Goal: Task Accomplishment & Management: Use online tool/utility

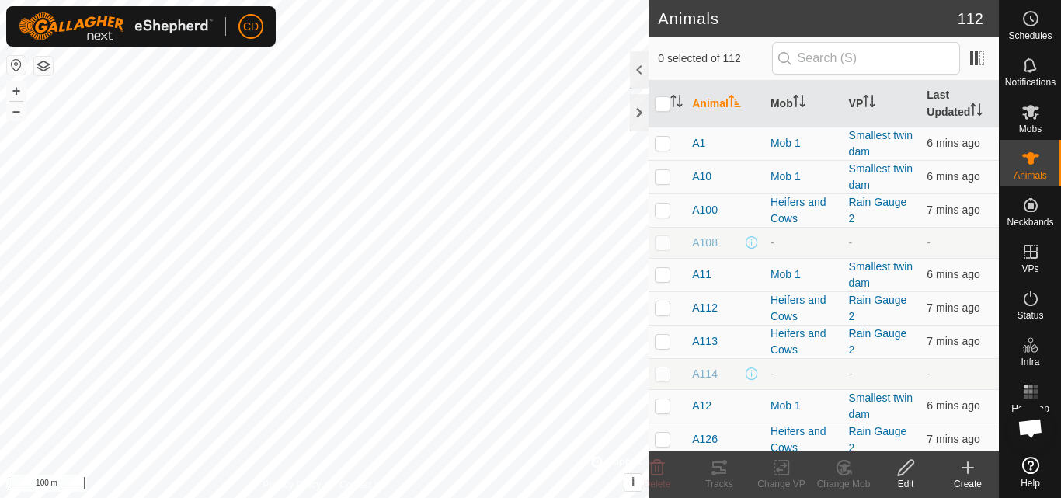
checkbox input "true"
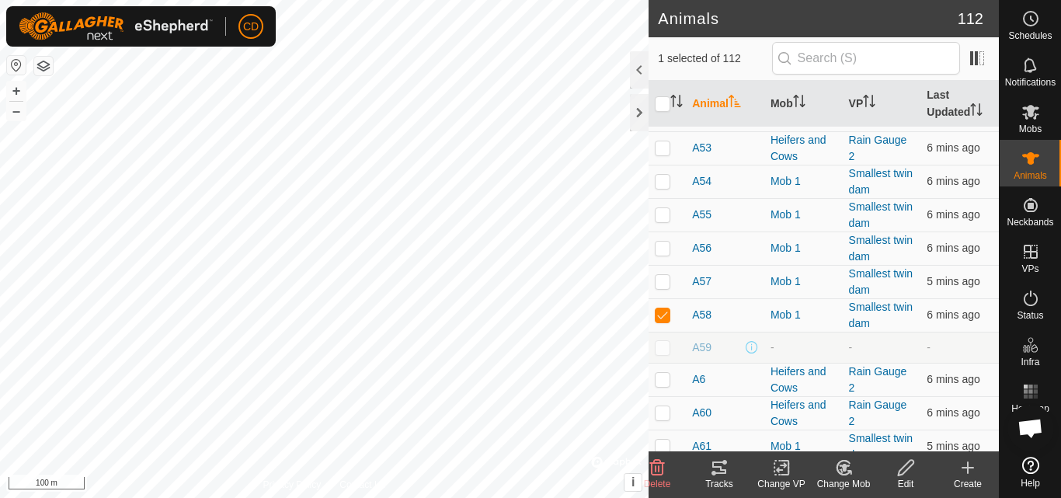
scroll to position [2485, 0]
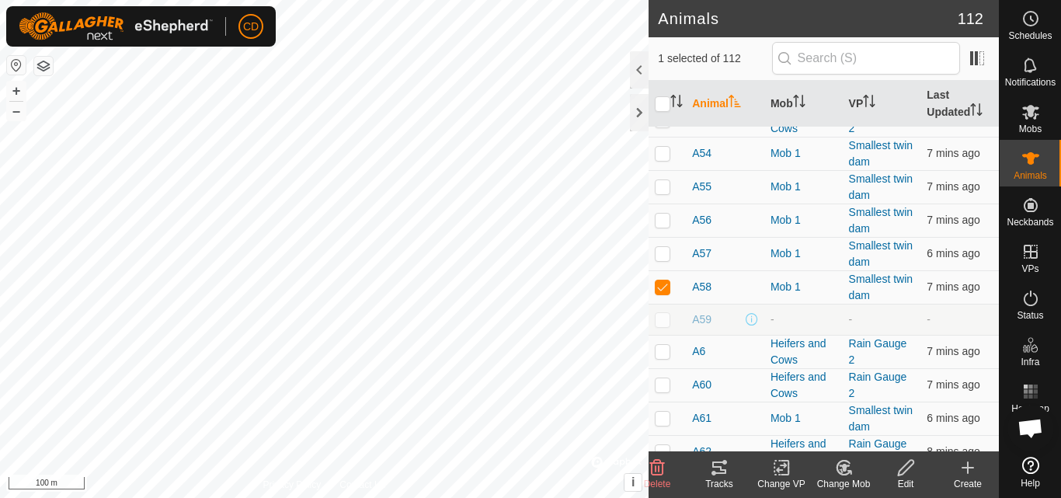
click at [905, 471] on icon at bounding box center [906, 468] width 16 height 16
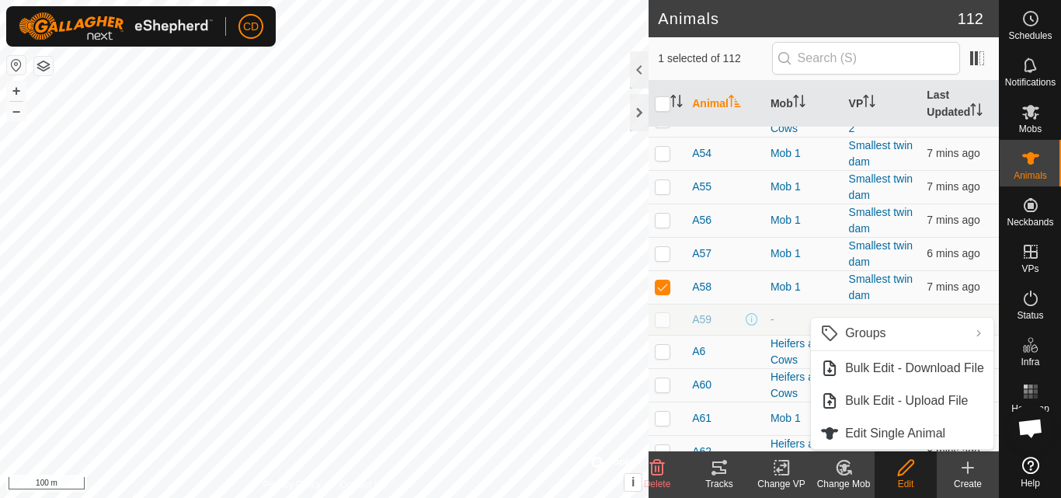
click at [907, 475] on icon at bounding box center [905, 467] width 19 height 19
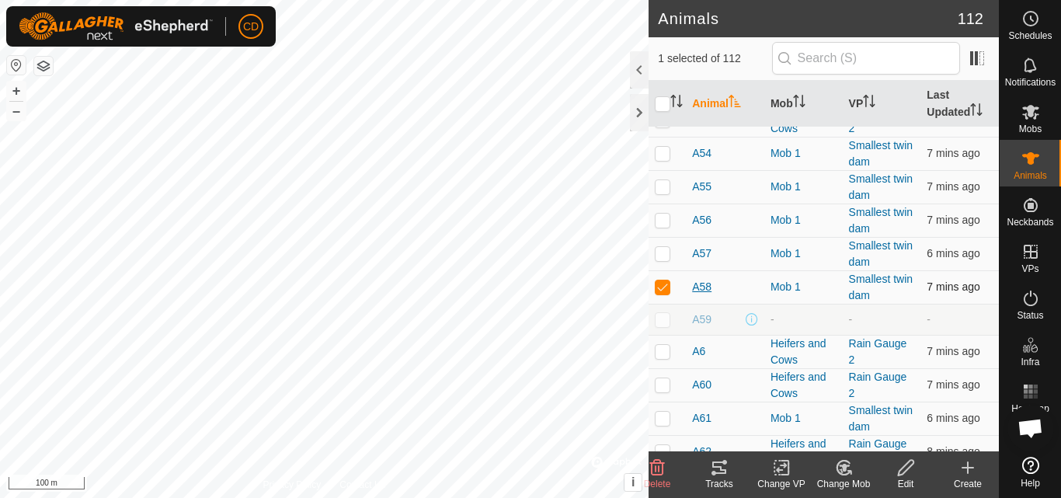
click at [703, 286] on span "A58" at bounding box center [701, 287] width 19 height 16
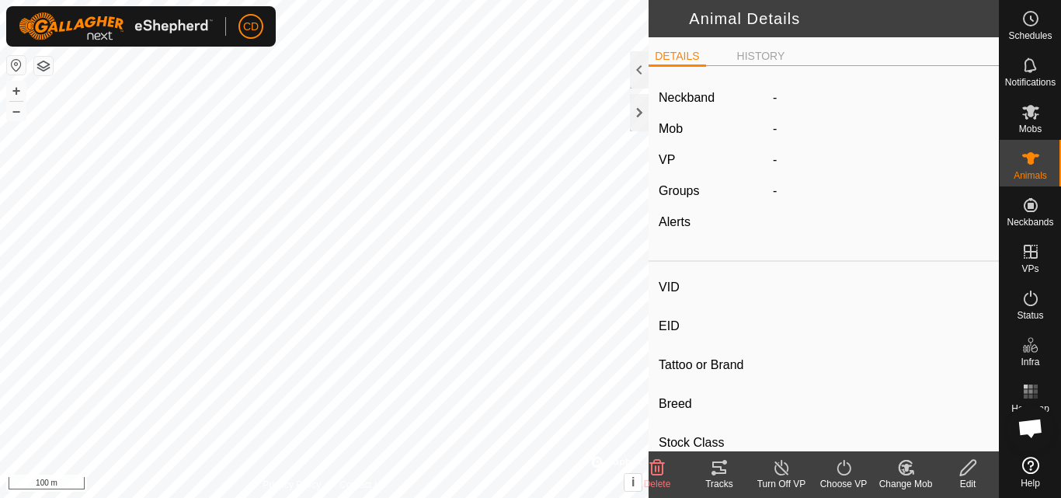
type input "A58"
type input "-"
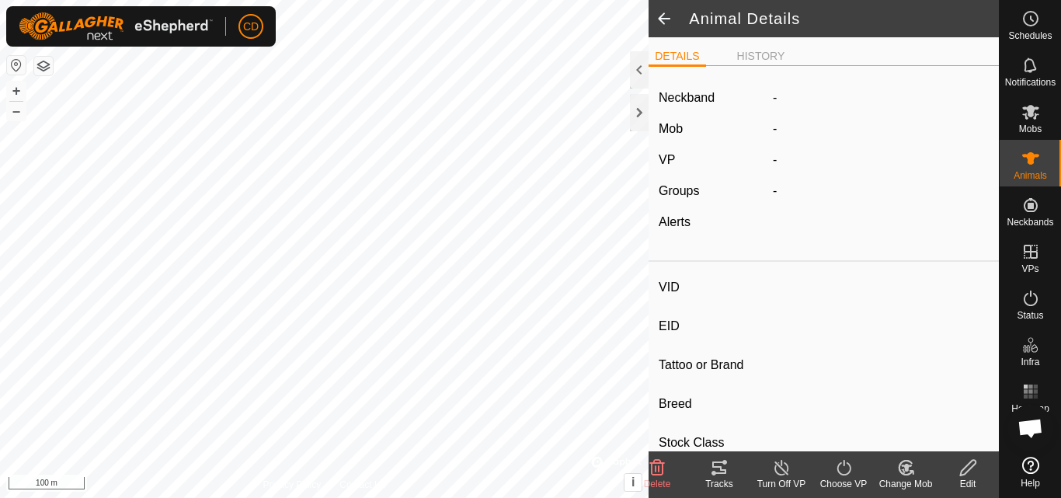
type input "-"
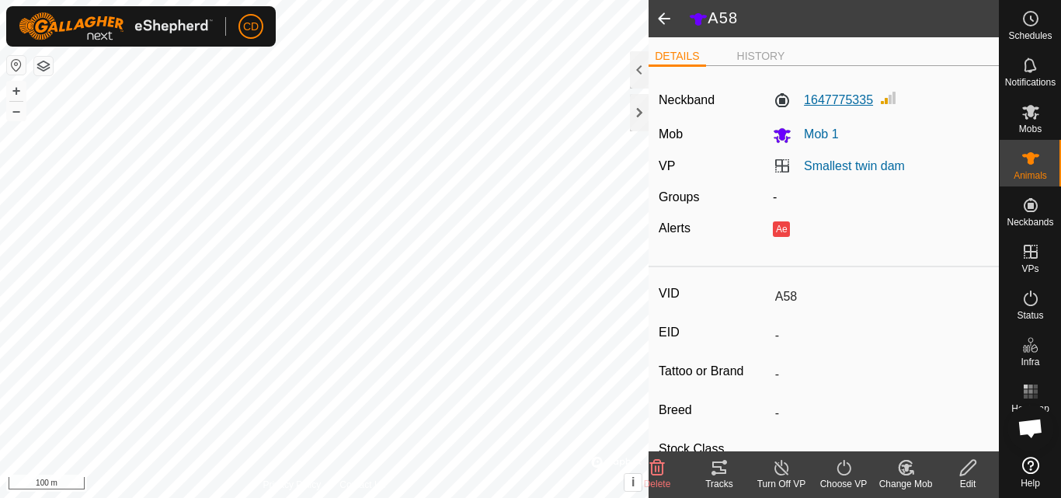
click at [814, 101] on label "1647775335" at bounding box center [823, 100] width 100 height 19
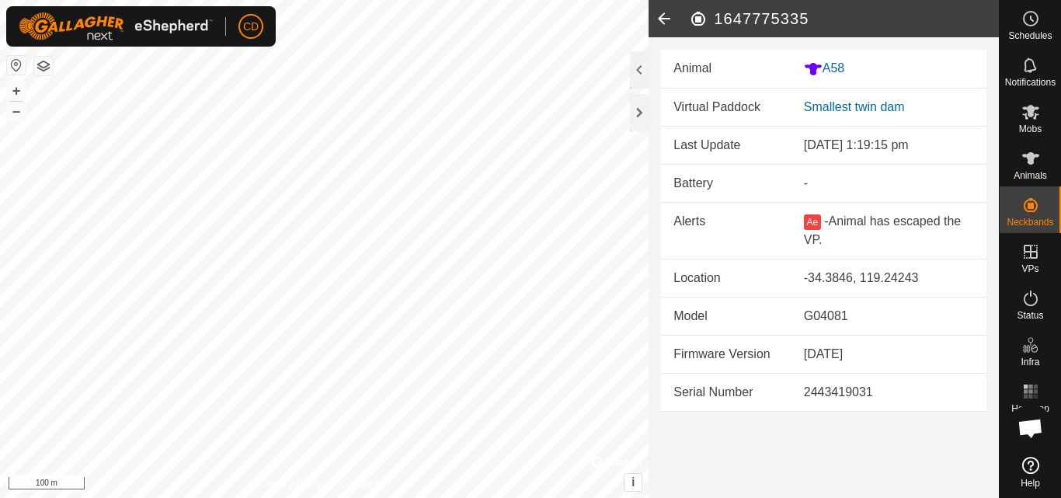
click at [811, 221] on button "Ae" at bounding box center [812, 222] width 17 height 16
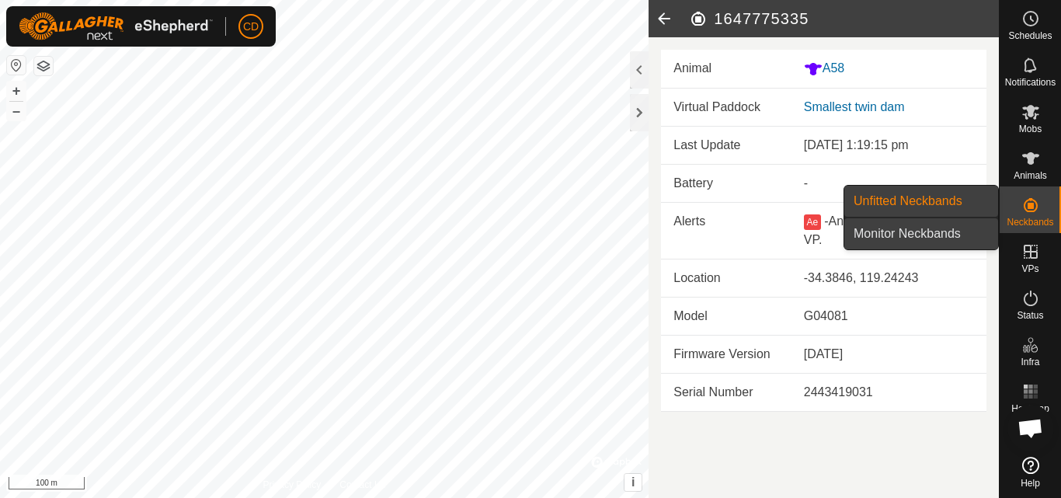
click at [940, 233] on link "Monitor Neckbands" at bounding box center [921, 233] width 154 height 31
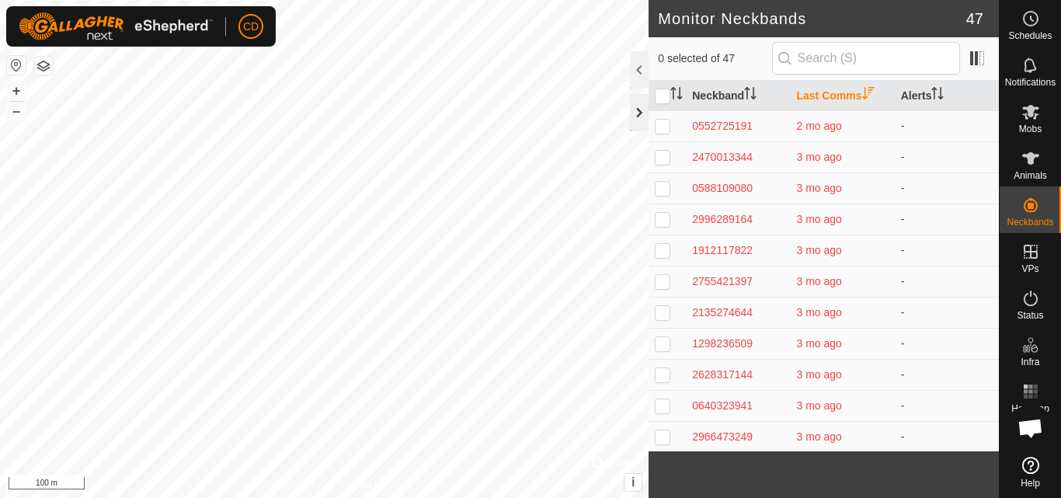
click at [641, 111] on div at bounding box center [639, 112] width 19 height 37
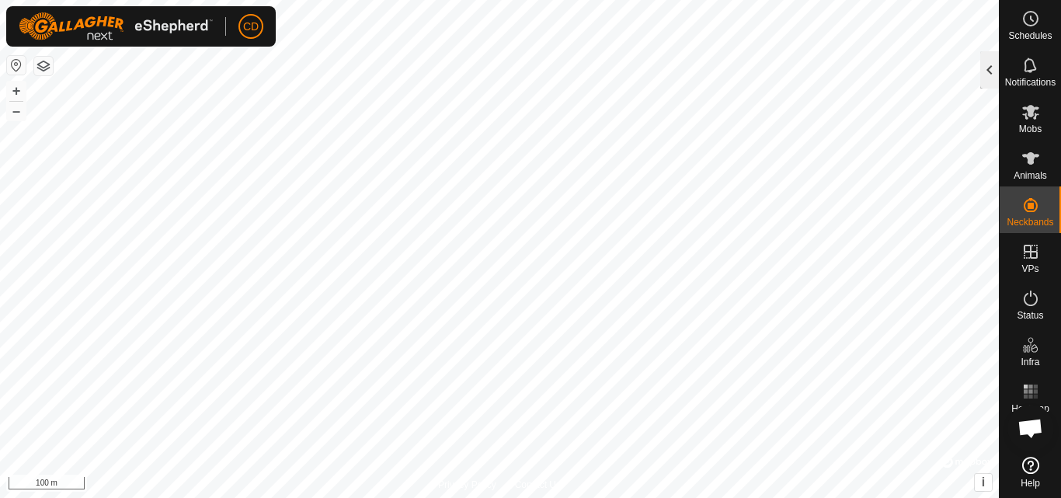
click at [984, 69] on div at bounding box center [989, 69] width 19 height 37
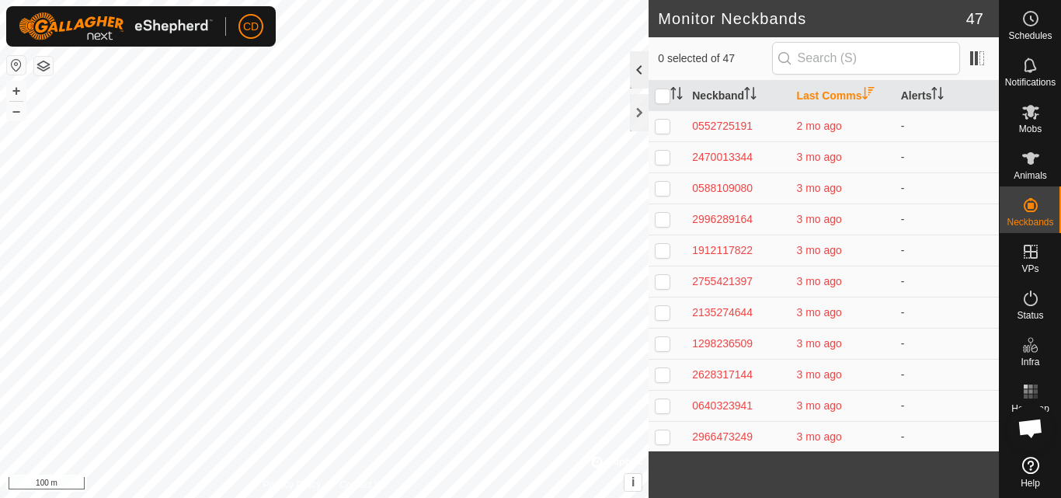
click at [637, 67] on div at bounding box center [639, 69] width 19 height 37
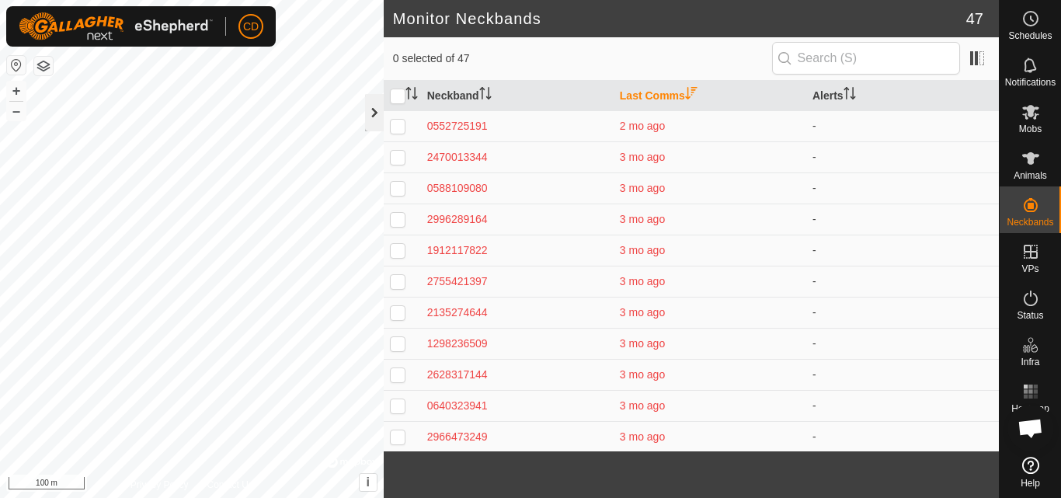
click at [373, 116] on div at bounding box center [374, 112] width 19 height 37
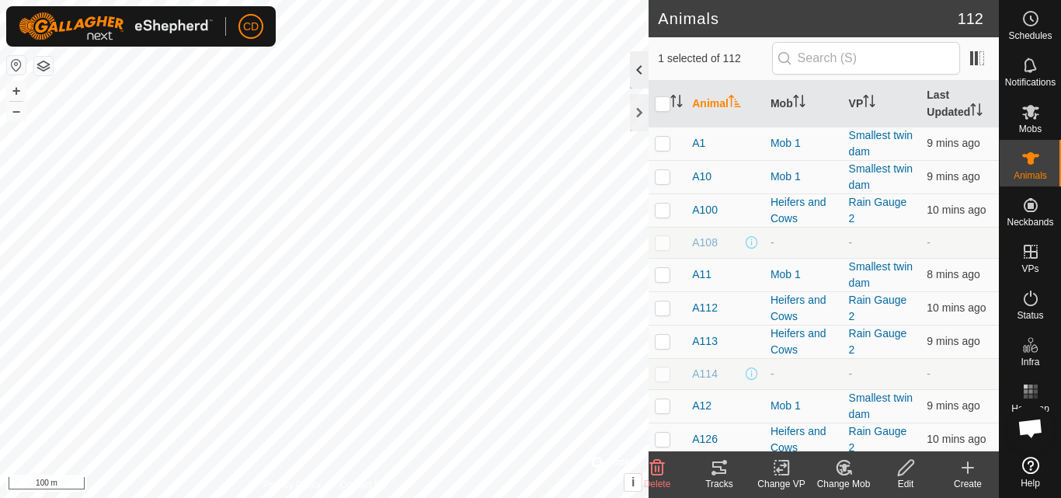
click at [636, 75] on div at bounding box center [639, 69] width 19 height 37
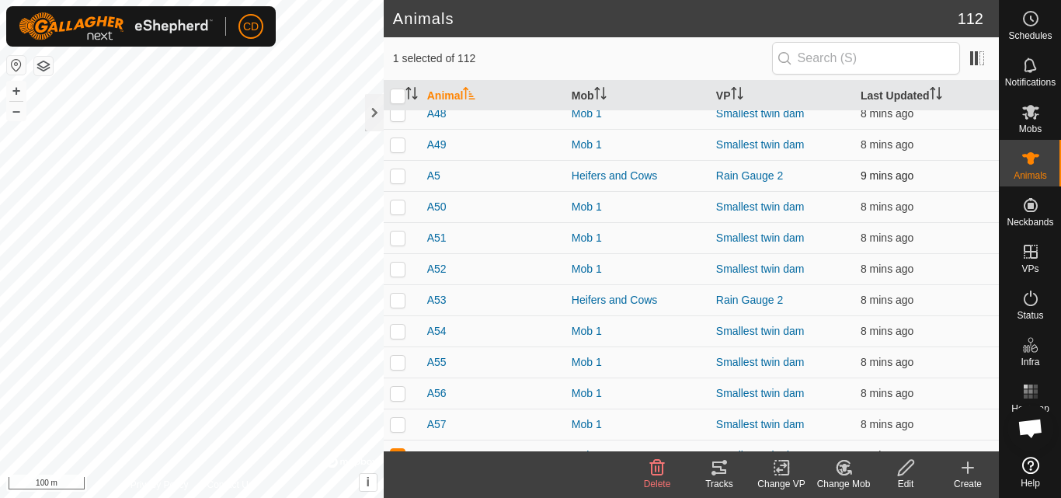
scroll to position [2174, 0]
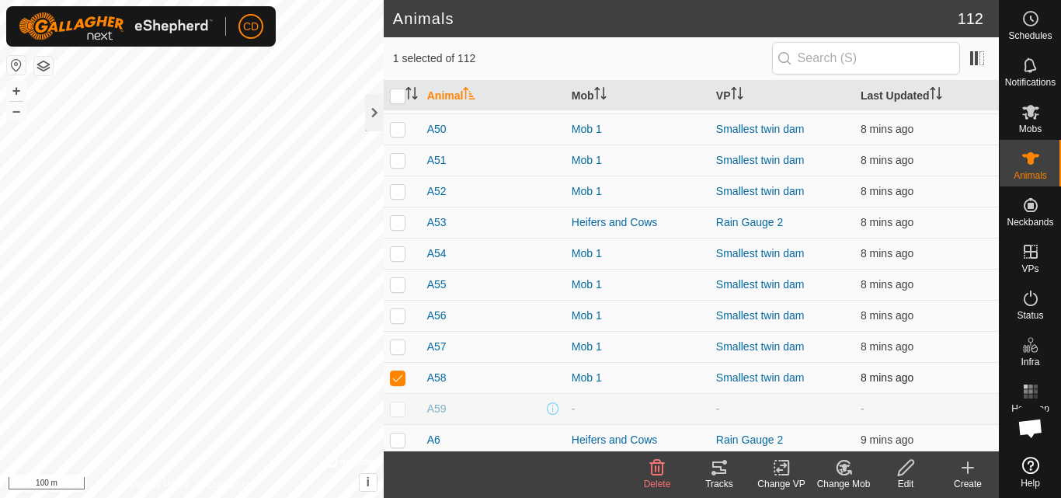
click at [398, 377] on p-checkbox at bounding box center [398, 377] width 16 height 12
click at [395, 377] on p-checkbox at bounding box center [398, 377] width 16 height 12
checkbox input "true"
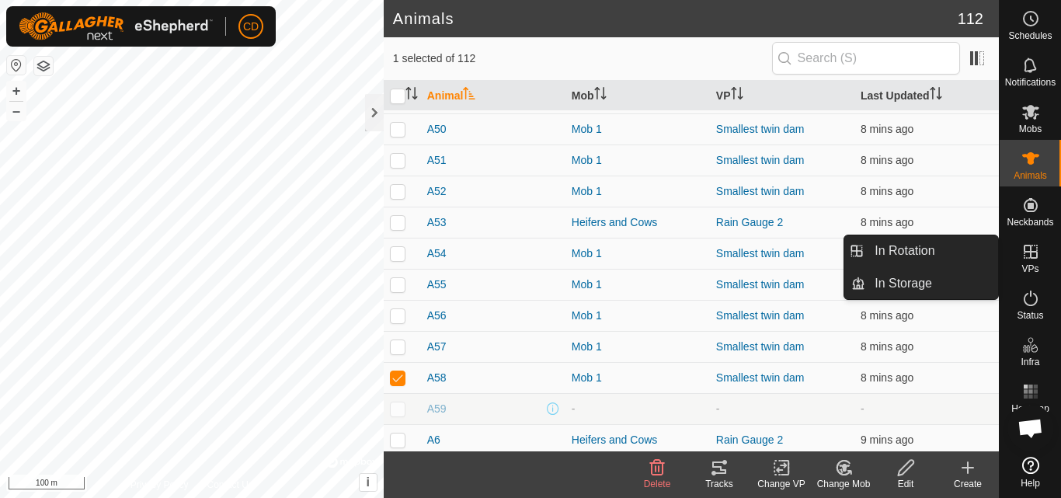
click at [780, 470] on icon at bounding box center [781, 468] width 11 height 10
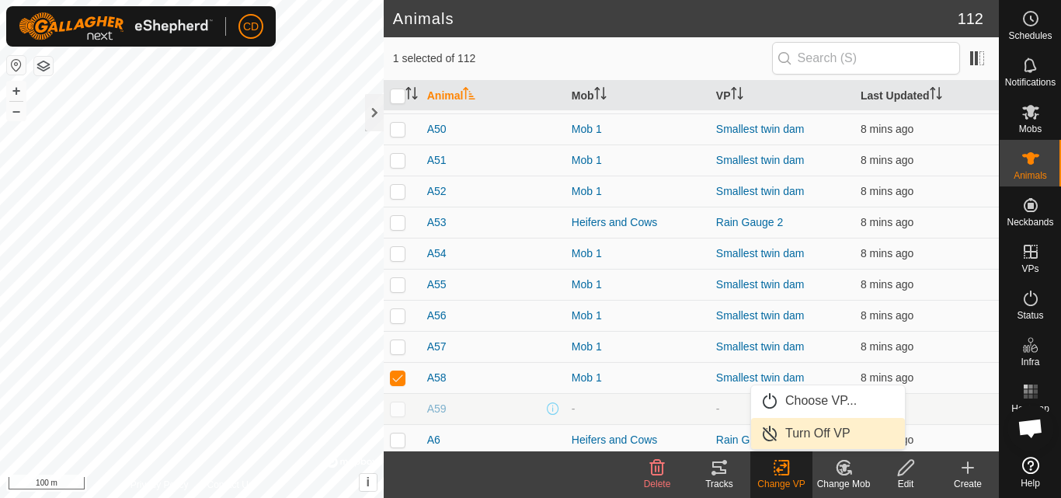
click at [797, 432] on link "Turn Off VP" at bounding box center [828, 433] width 154 height 31
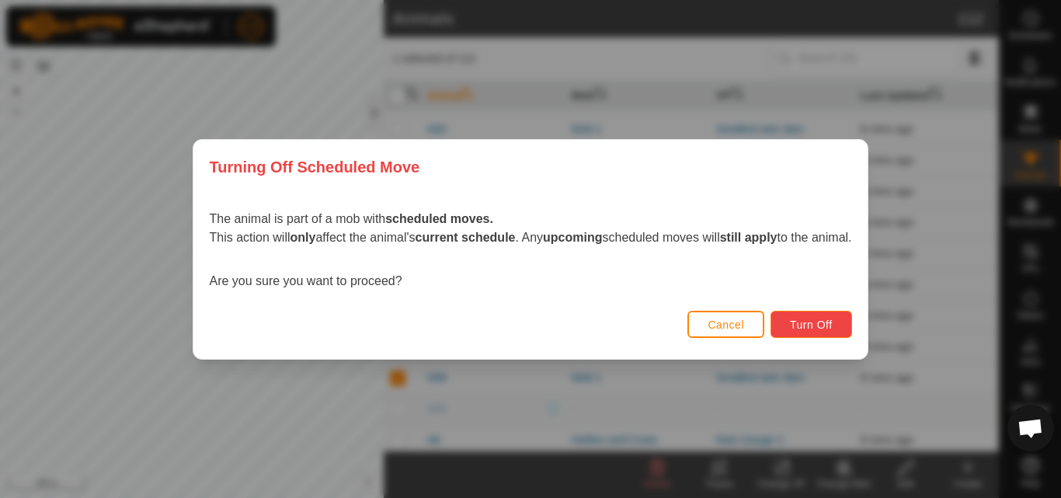
click at [825, 328] on span "Turn Off" at bounding box center [811, 324] width 43 height 12
